Goal: Information Seeking & Learning: Learn about a topic

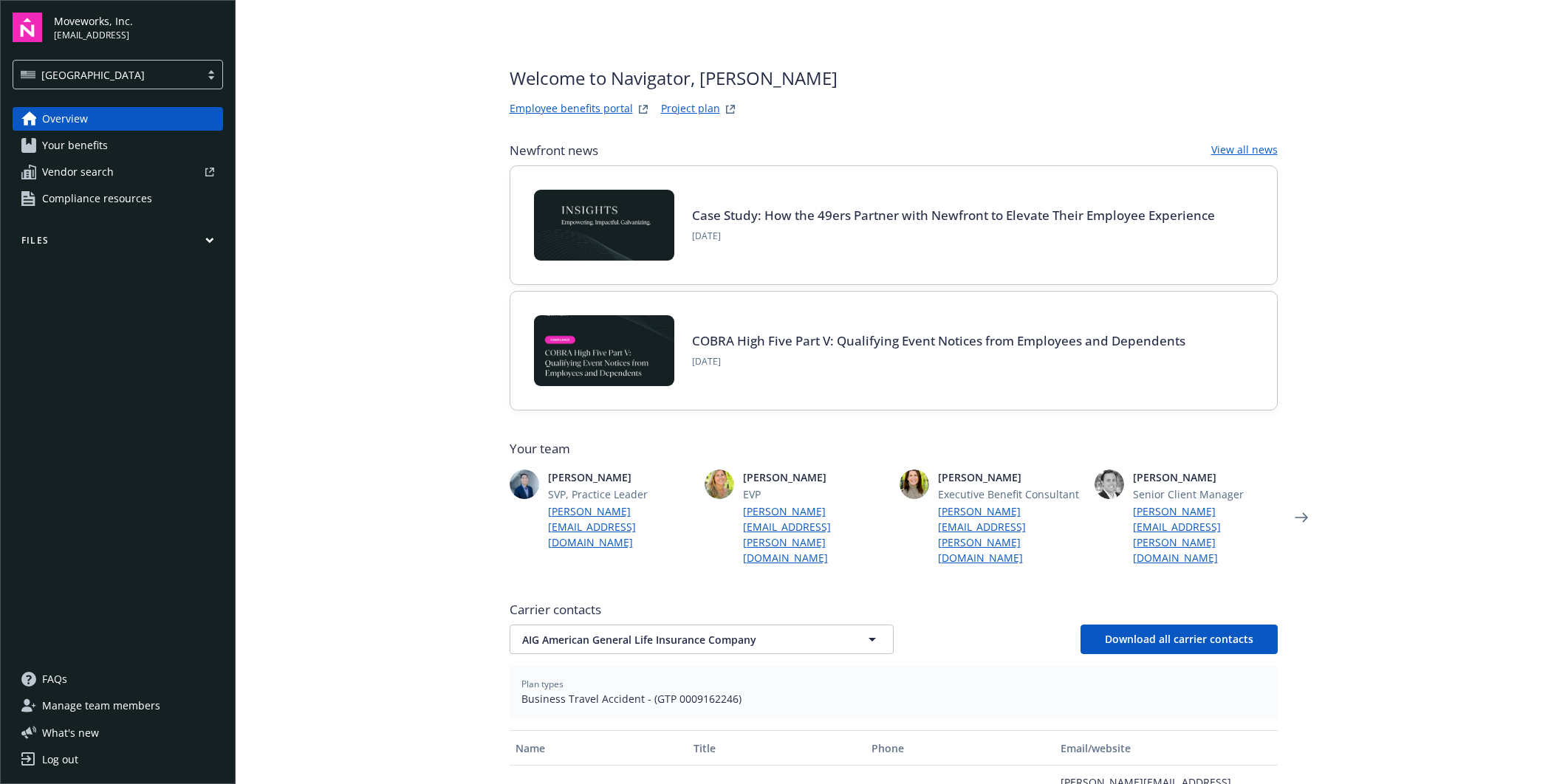
click at [89, 144] on span "Your benefits" at bounding box center [75, 145] width 66 height 24
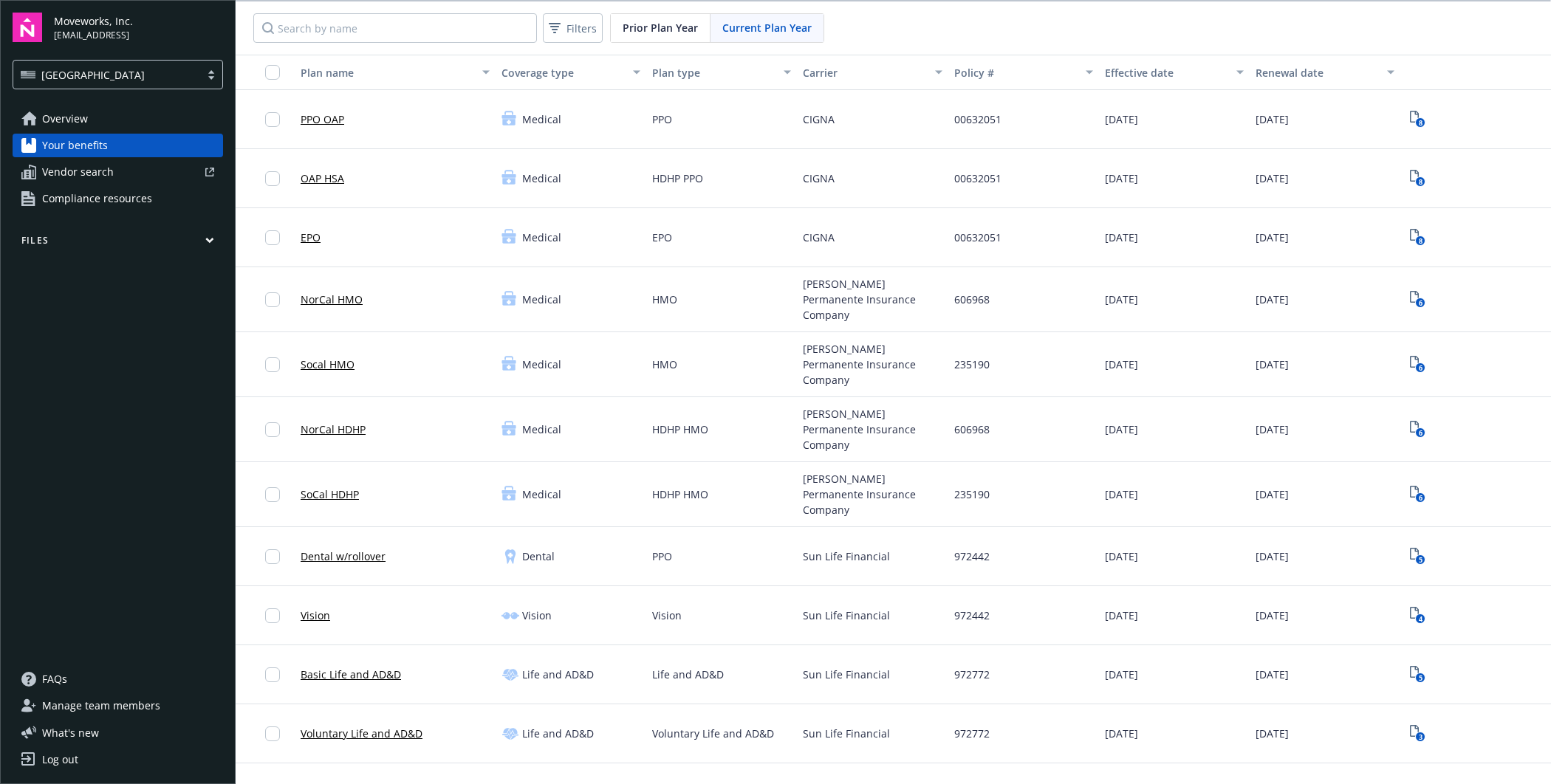
click at [330, 178] on link "OAP HSA" at bounding box center [322, 179] width 43 height 16
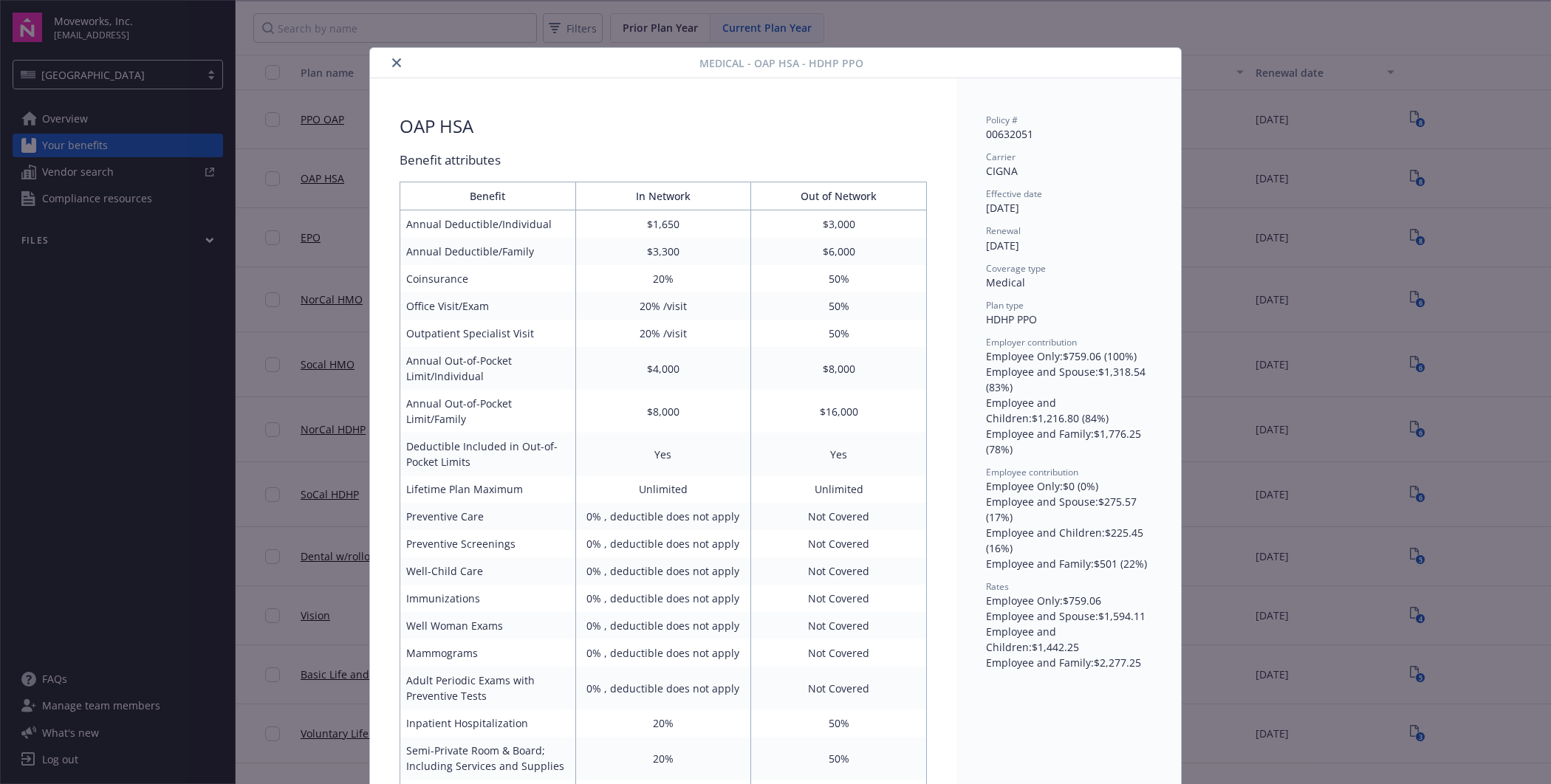
click at [397, 59] on icon "close" at bounding box center [397, 63] width 9 height 9
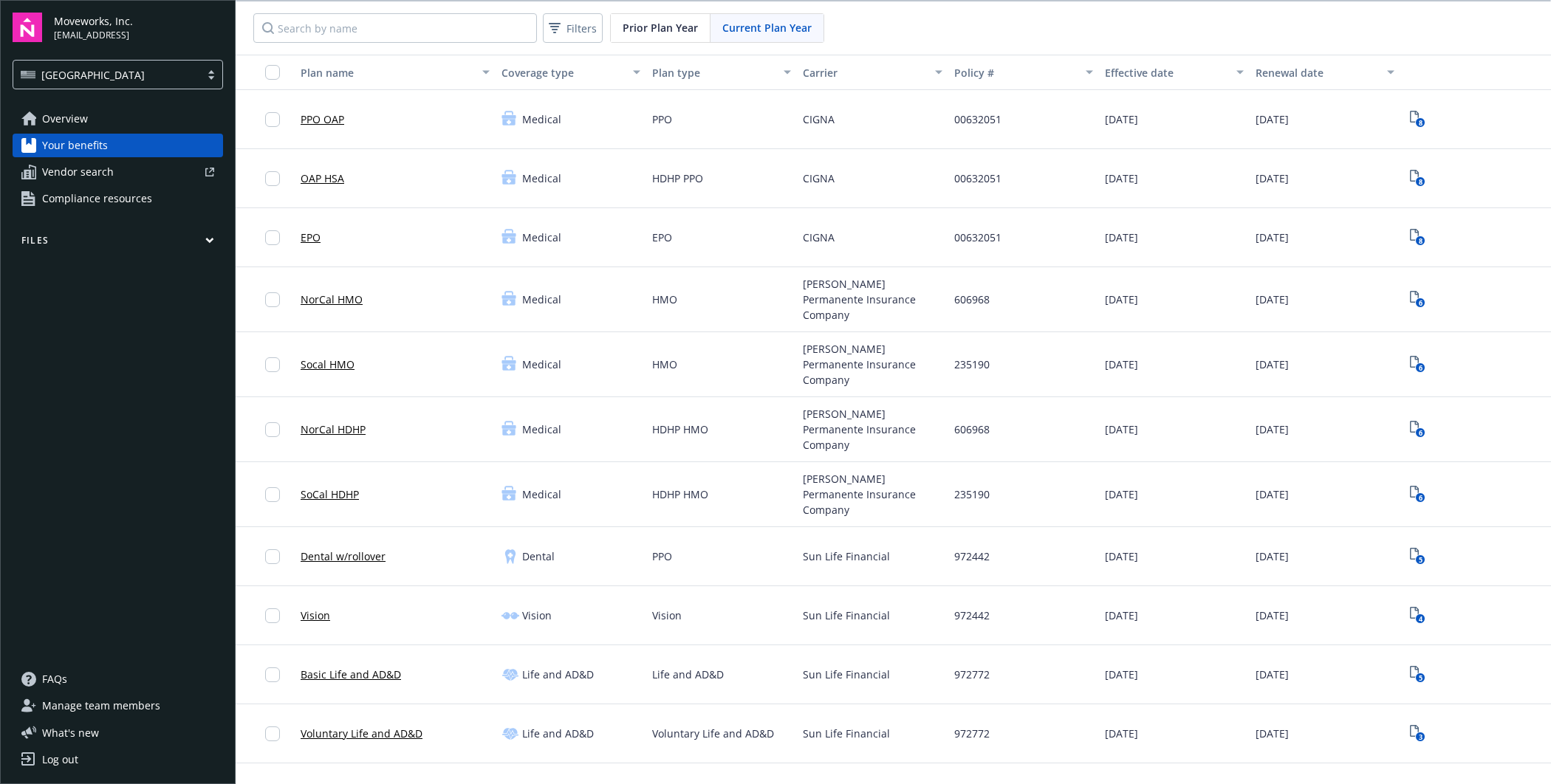
click at [330, 181] on link "OAP HSA" at bounding box center [322, 179] width 43 height 16
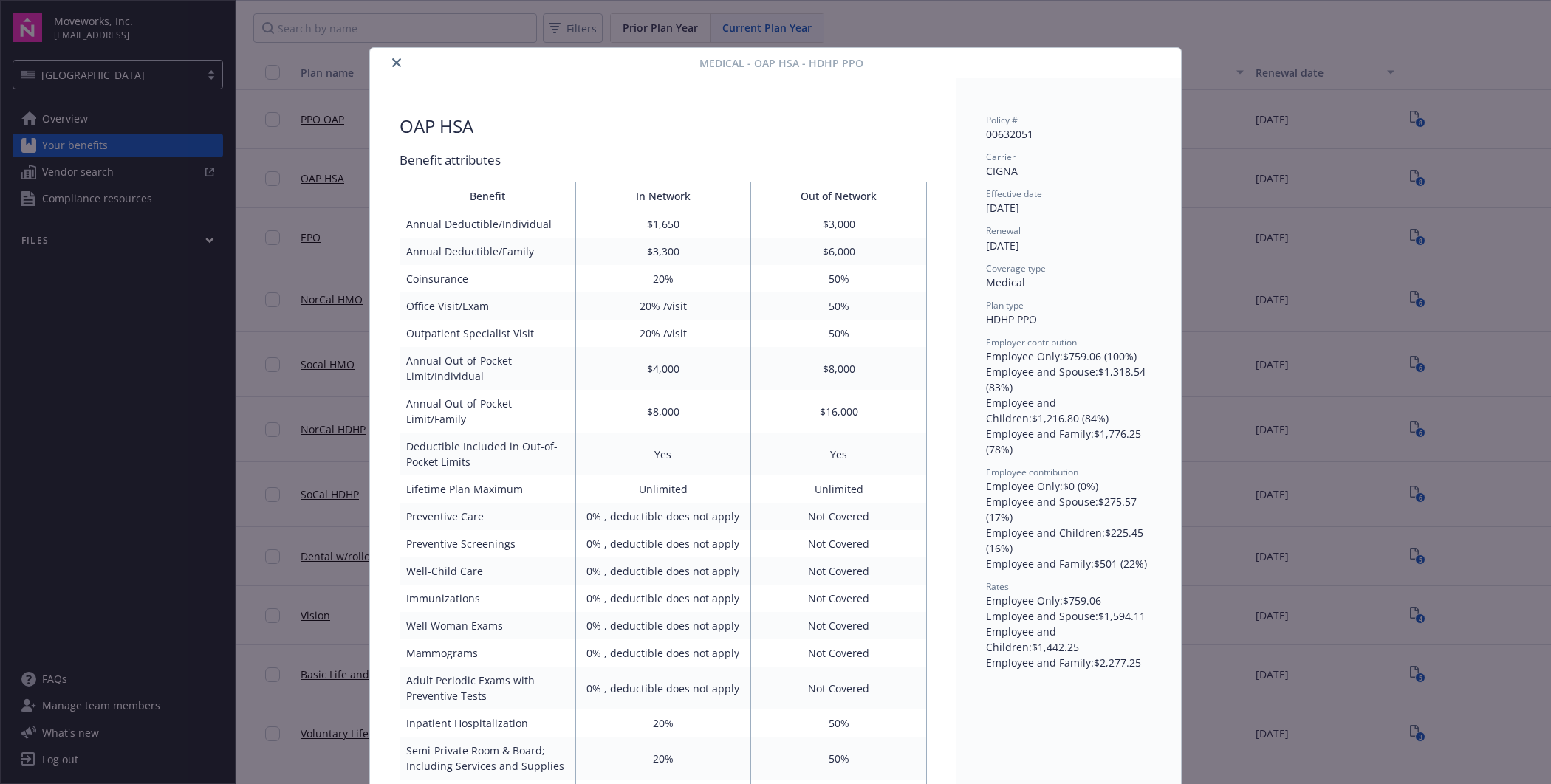
scroll to position [43, 0]
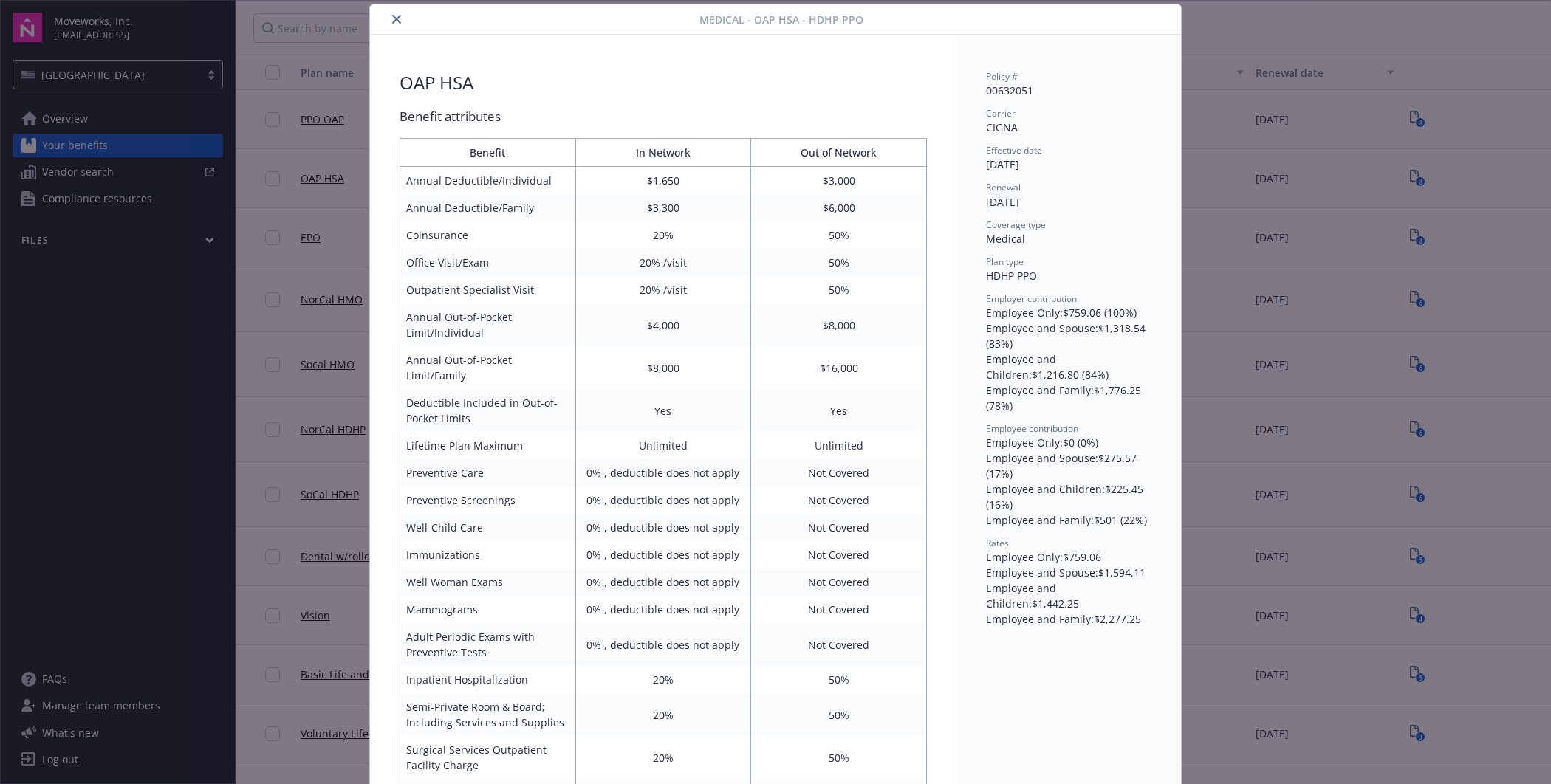
click at [1271, 94] on div "Medical - OAP HSA - HDHP PPO OAP HSA Benefit attributes Benefit In Network Out …" at bounding box center [776, 392] width 1551 height 784
click at [390, 13] on button "close" at bounding box center [397, 19] width 18 height 18
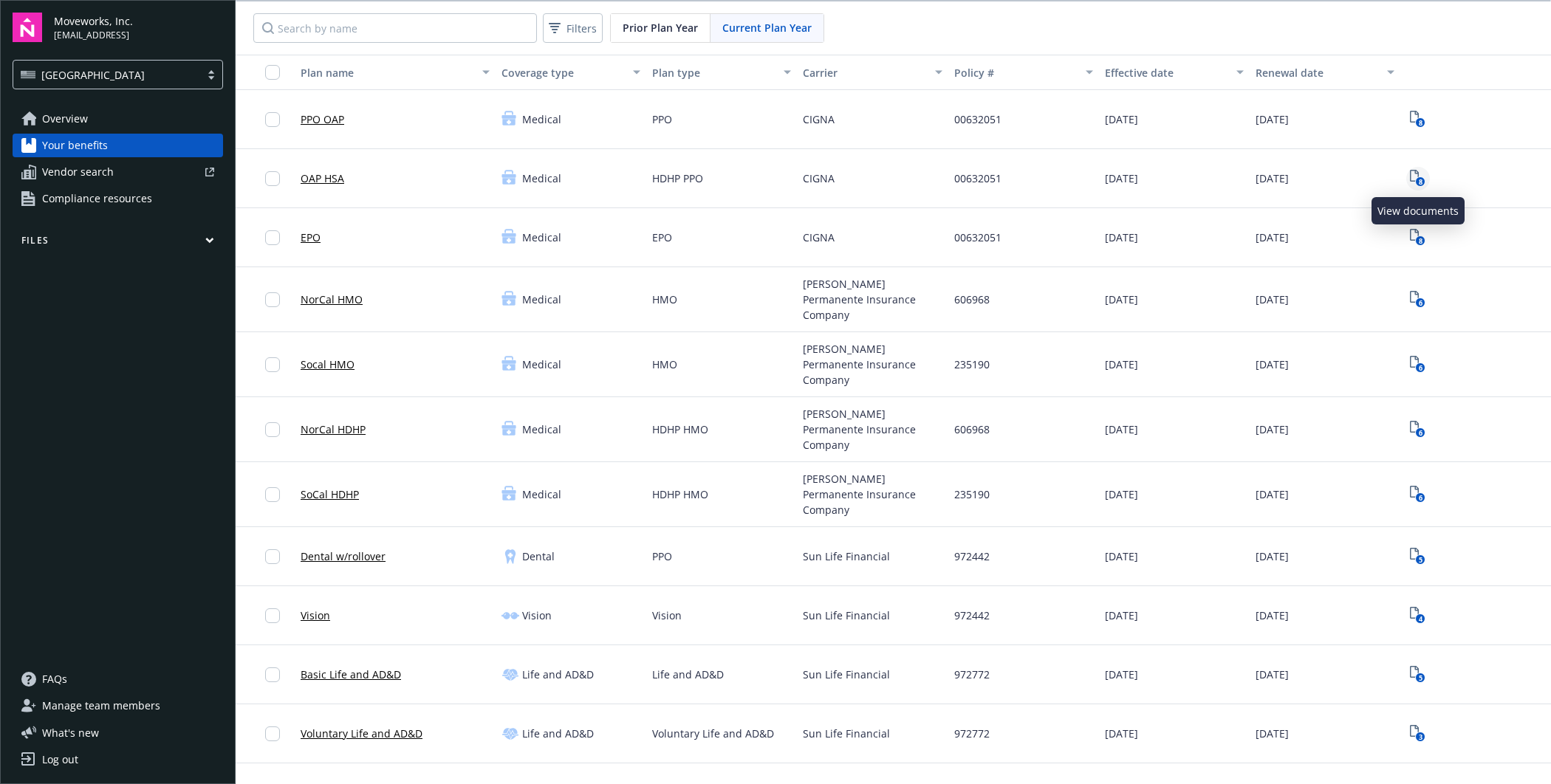
click at [1411, 176] on icon "View Plan Documents" at bounding box center [1414, 175] width 9 height 11
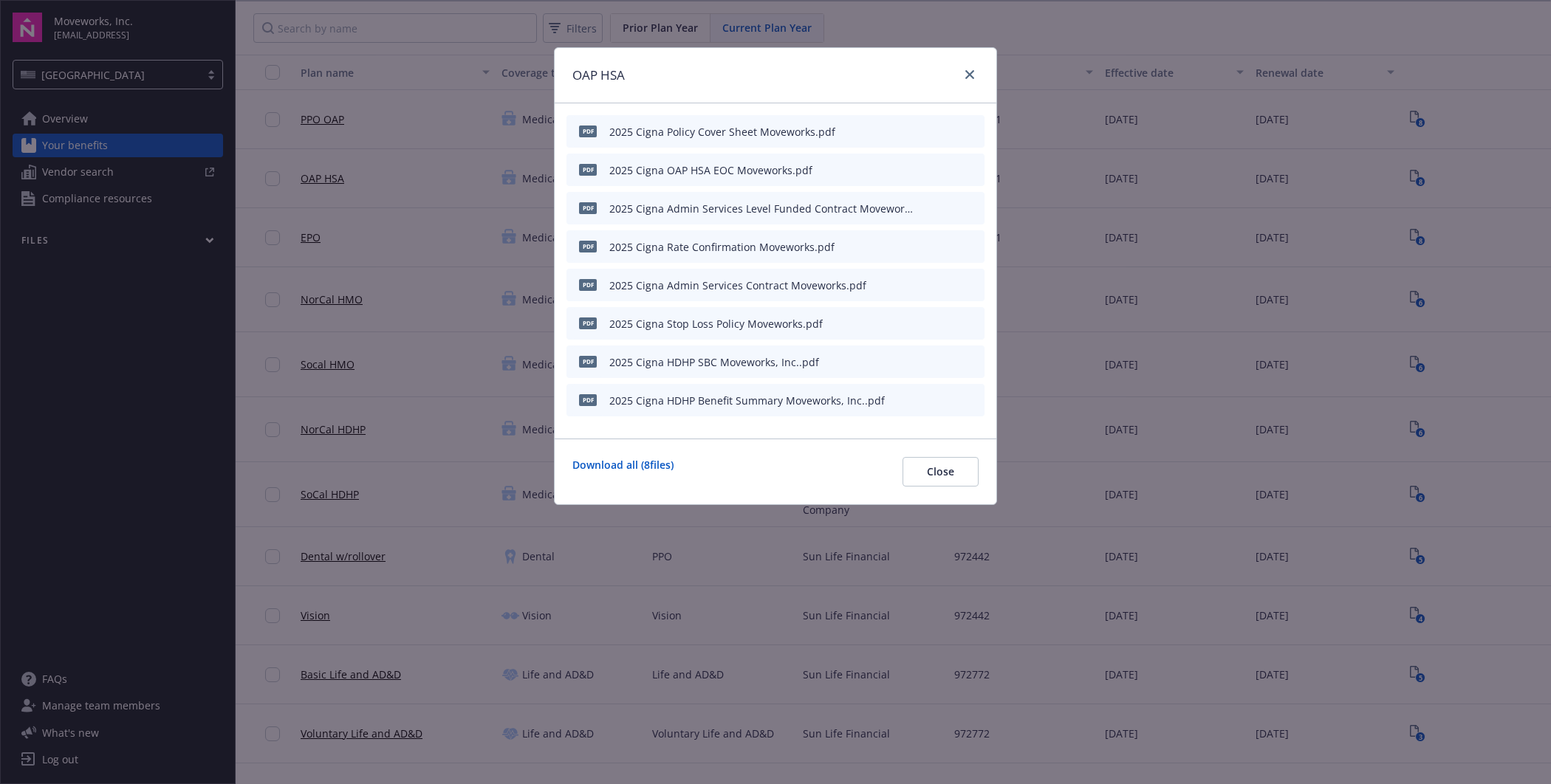
click at [976, 395] on icon "preview file" at bounding box center [970, 400] width 13 height 11
click at [969, 131] on icon "preview file" at bounding box center [970, 131] width 13 height 11
click at [968, 205] on icon "preview file" at bounding box center [970, 208] width 13 height 11
click at [968, 360] on icon "preview file" at bounding box center [970, 361] width 13 height 11
click at [477, 384] on div "OAP HSA pdf 2025 Cigna Policy Cover Sheet Moveworks.pdf pdf 2025 Cigna OAP HSA …" at bounding box center [776, 392] width 1551 height 784
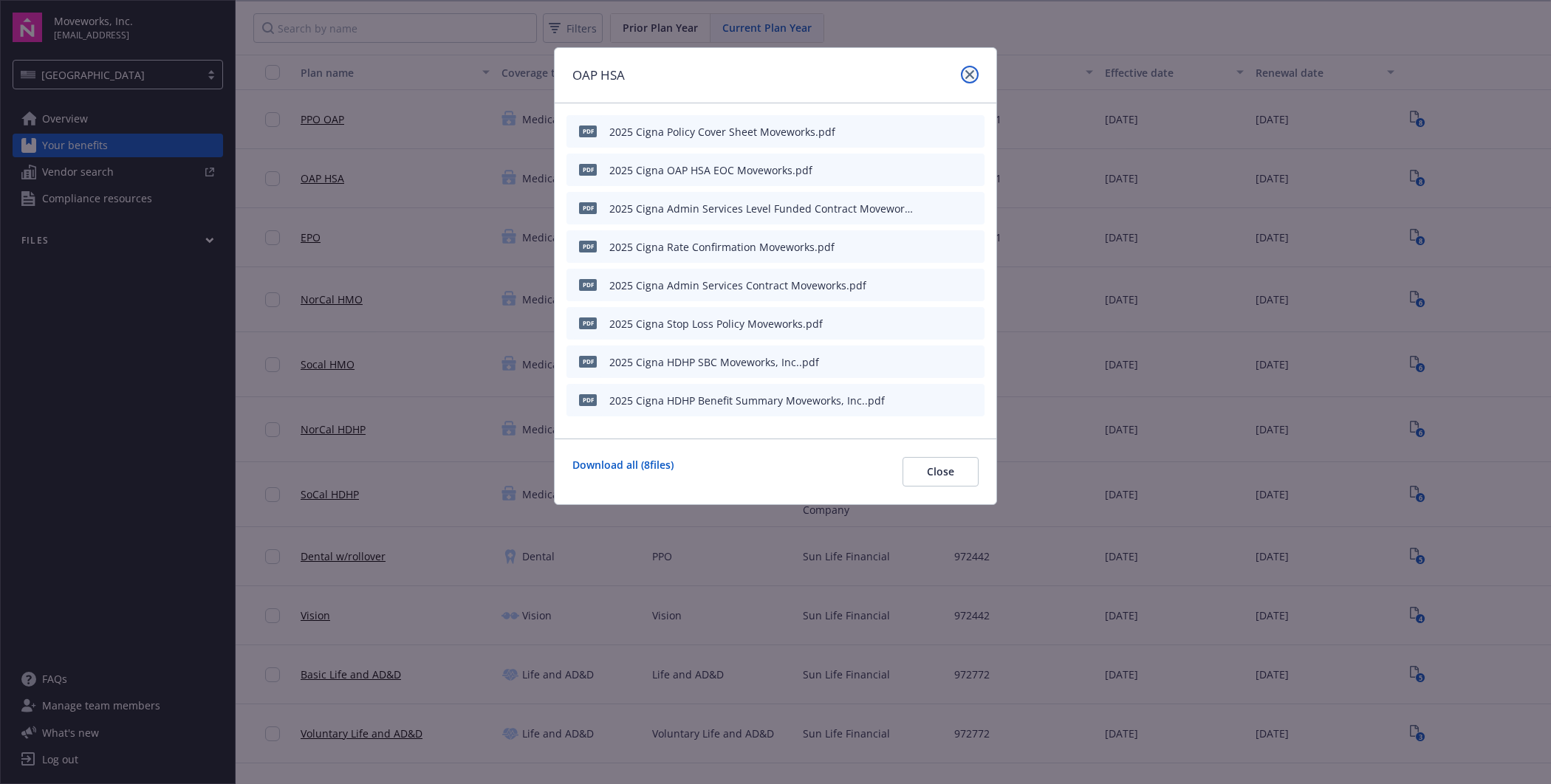
click at [973, 68] on link "close" at bounding box center [970, 75] width 18 height 18
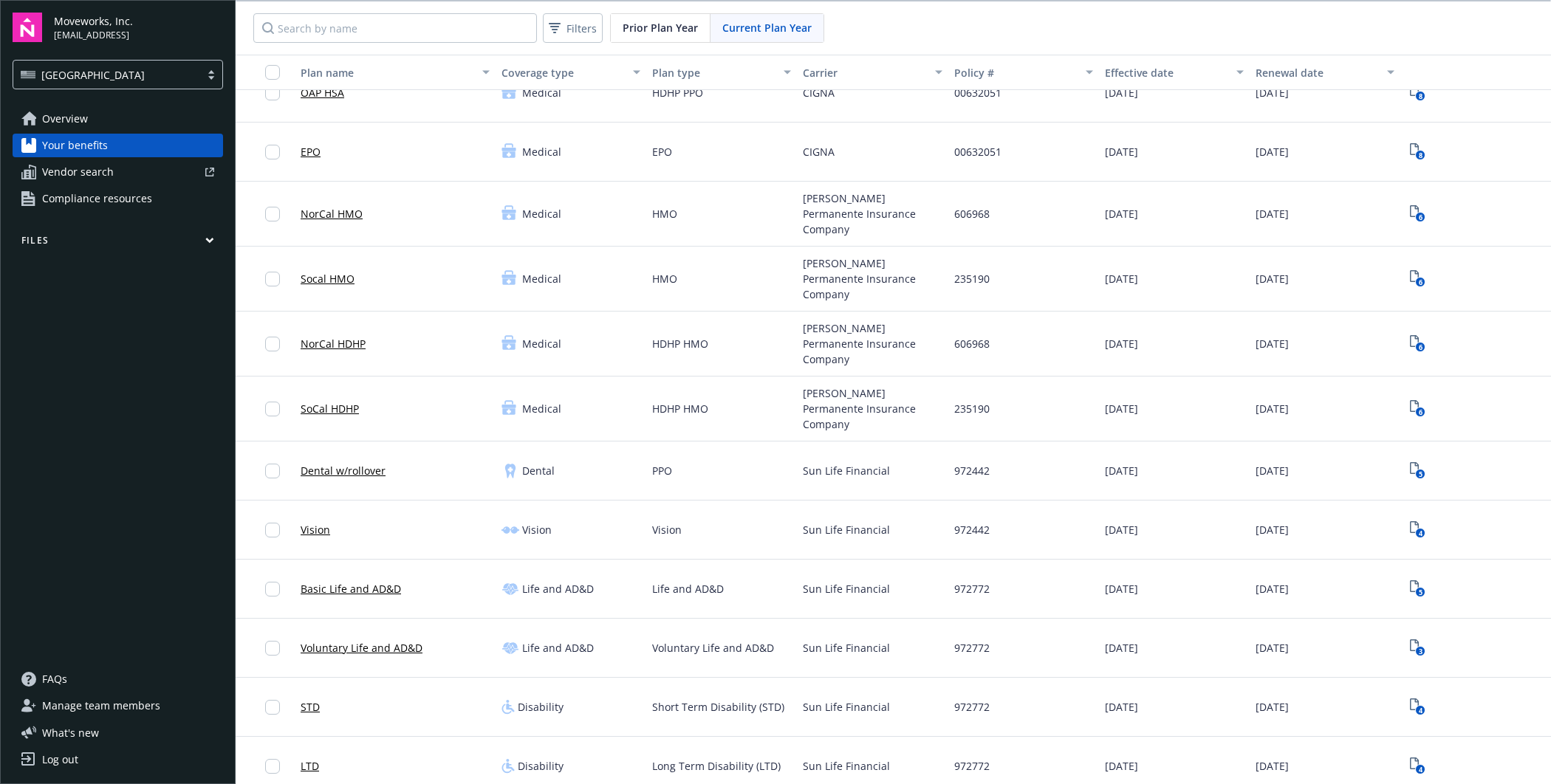
scroll to position [96, 0]
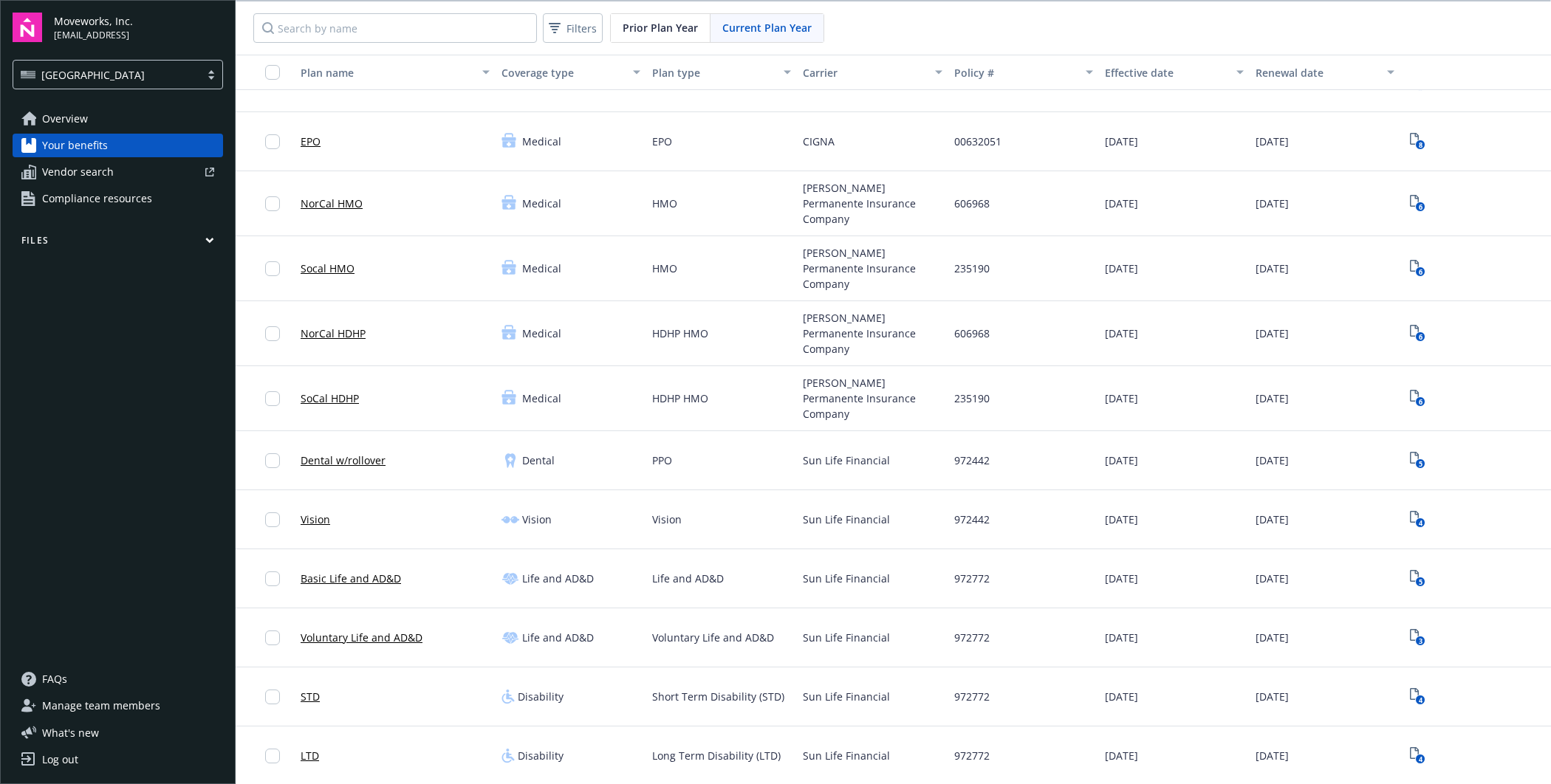
click at [370, 453] on link "Dental w/rollover" at bounding box center [343, 461] width 85 height 16
